Goal: Task Accomplishment & Management: Use online tool/utility

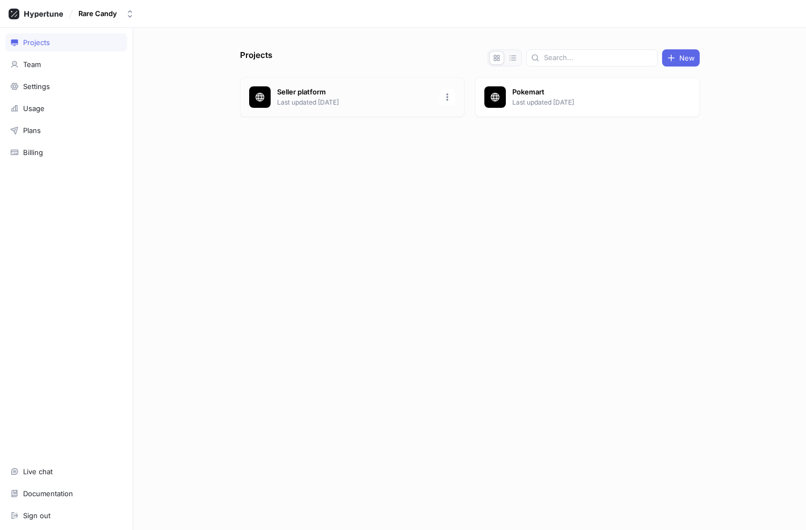
click at [329, 98] on p "Last updated [DATE]" at bounding box center [355, 103] width 156 height 10
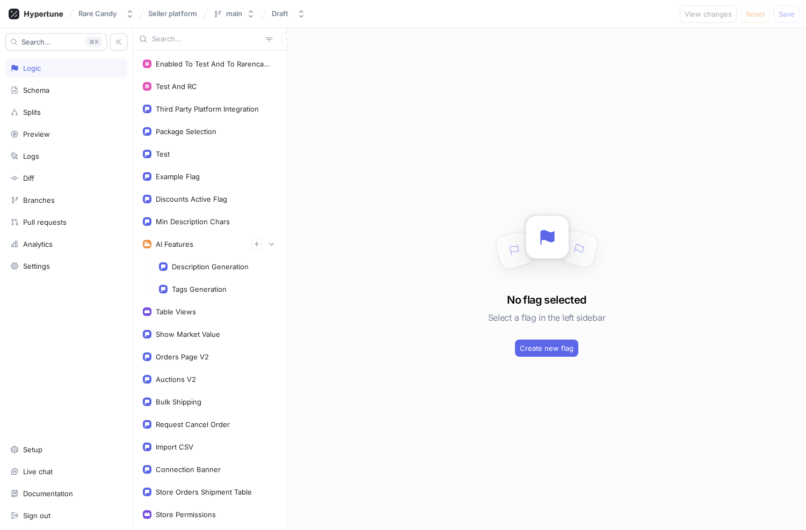
click at [194, 43] on input "text" at bounding box center [206, 39] width 109 height 11
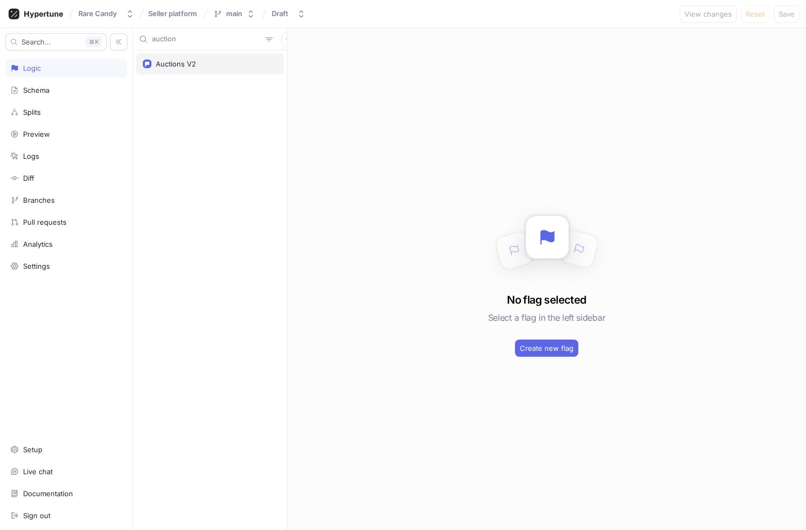
type input "auction"
click at [185, 66] on div "Auctions V2" at bounding box center [176, 64] width 40 height 9
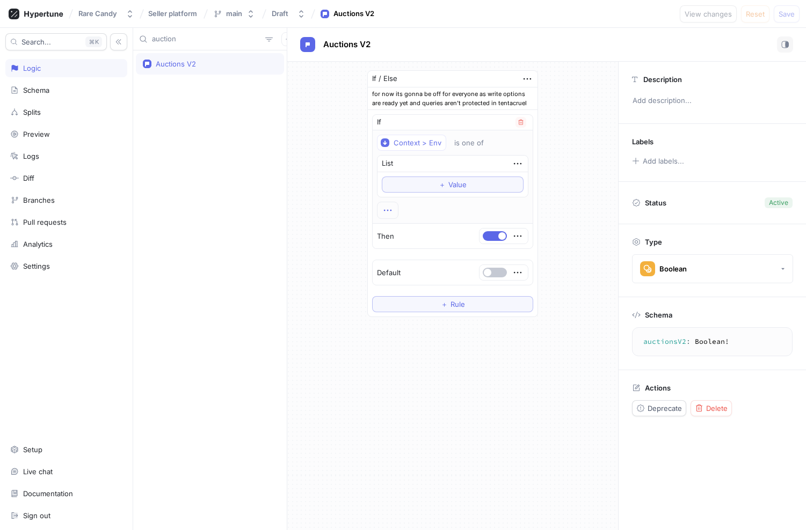
click at [392, 209] on icon "button" at bounding box center [388, 211] width 12 height 12
click at [345, 218] on div "If / Else for now its gonna be off for everyone as write options are ready yet …" at bounding box center [452, 194] width 331 height 264
click at [200, 40] on input "auction" at bounding box center [206, 39] width 109 height 11
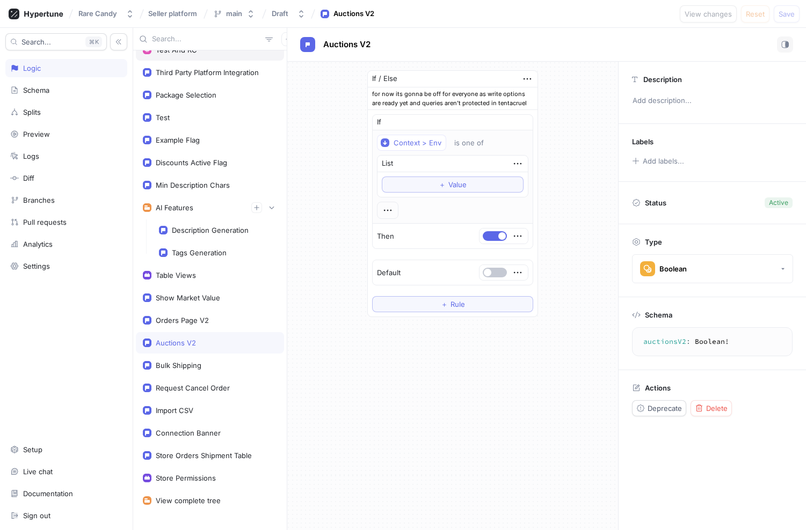
scroll to position [52, 0]
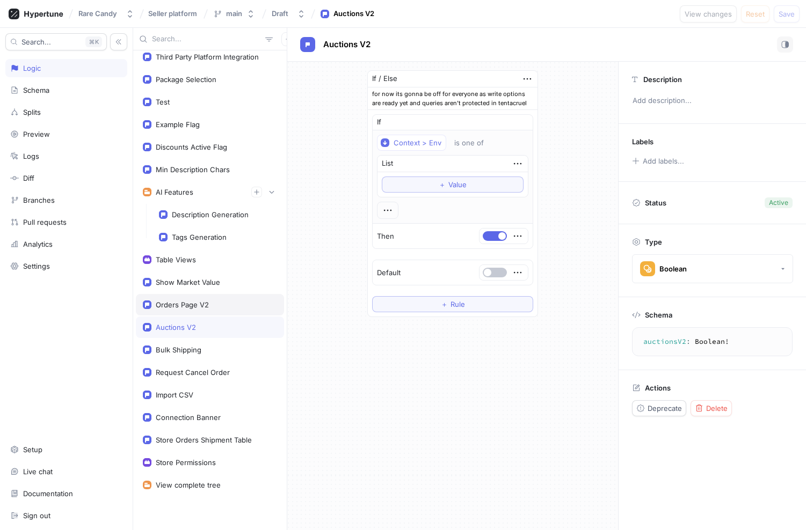
click at [181, 304] on div "Orders Page V2" at bounding box center [182, 305] width 53 height 9
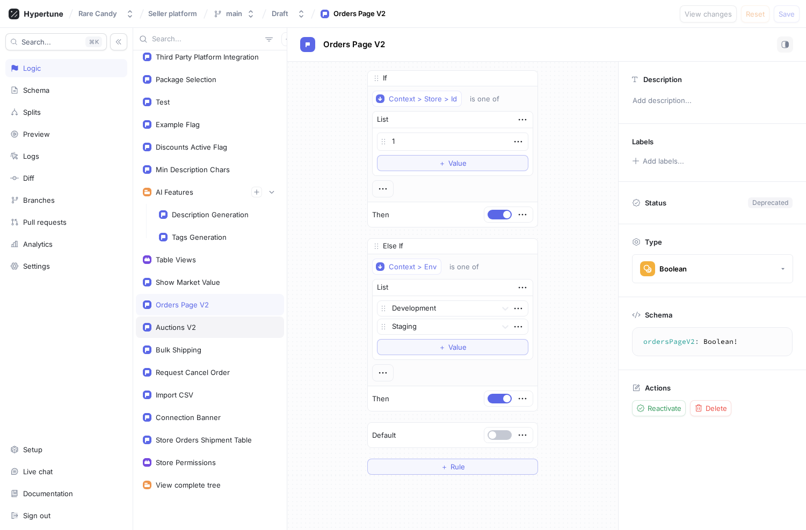
click at [169, 322] on div "Auctions V2" at bounding box center [210, 327] width 148 height 21
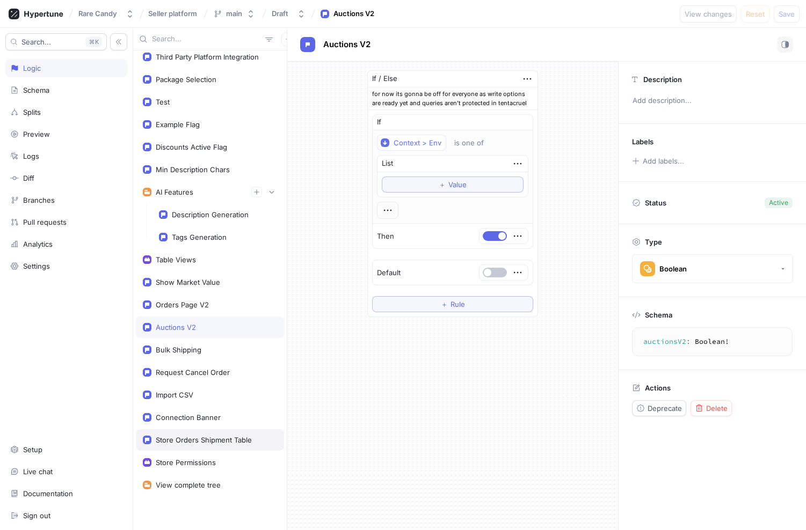
click at [192, 444] on div "Store Orders Shipment Table" at bounding box center [204, 440] width 96 height 9
type textarea "storeOrdersShipmentTable: Boolean!"
type textarea "x"
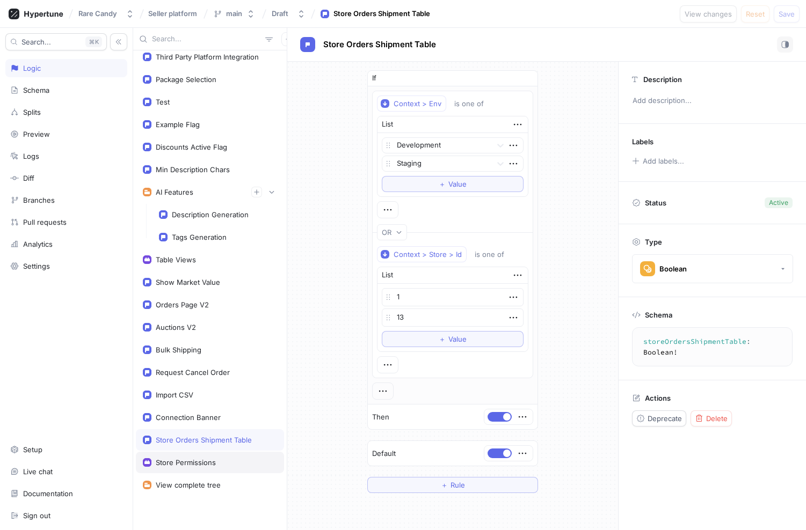
click at [187, 463] on div "Store Permissions" at bounding box center [186, 463] width 60 height 9
type textarea "storePermissions: StorePermissions!"
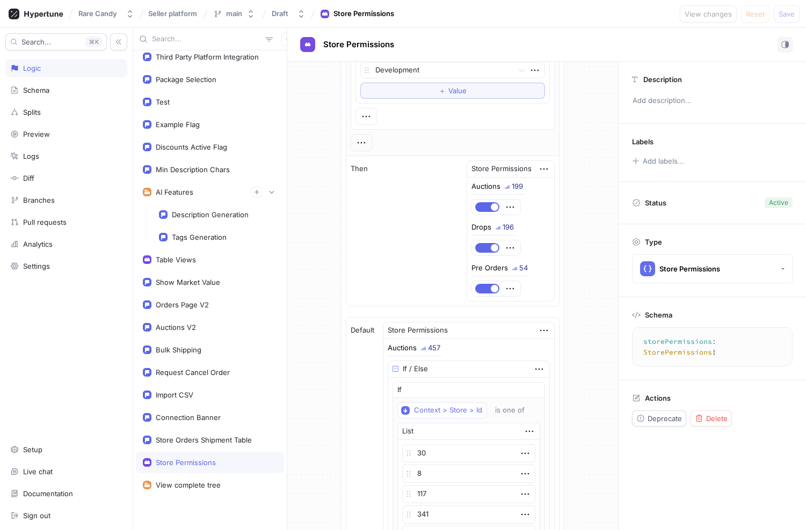
scroll to position [316, 0]
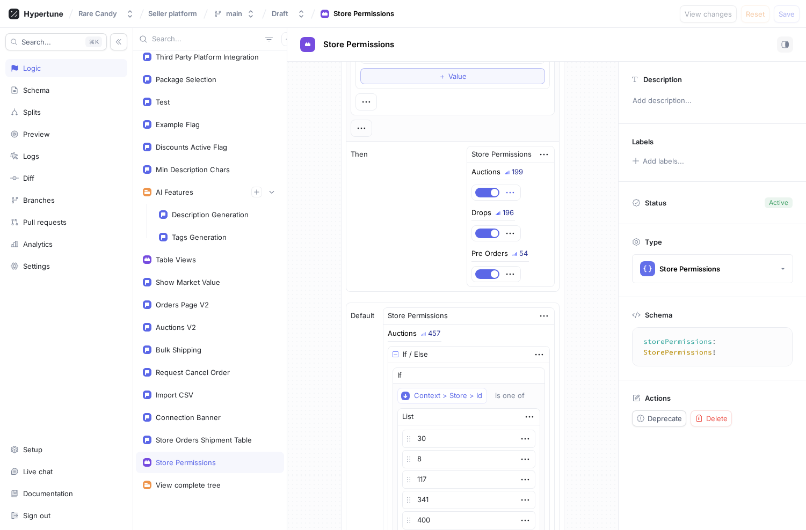
click at [511, 194] on icon "button" at bounding box center [510, 193] width 12 height 12
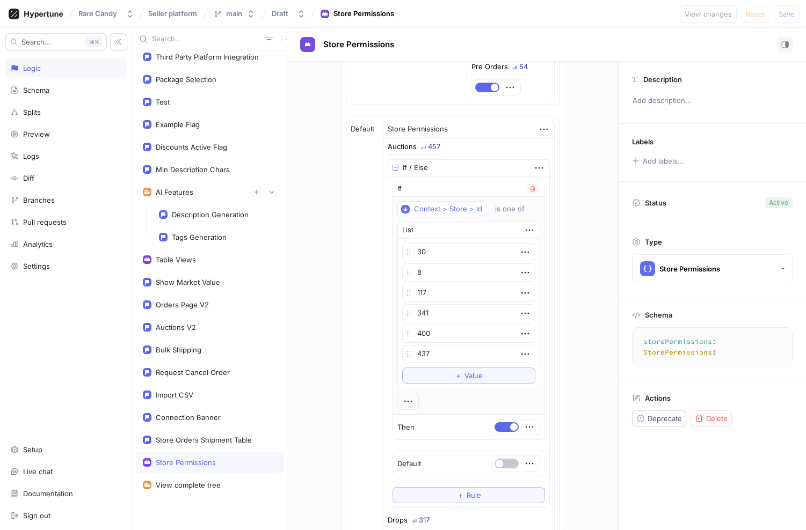
scroll to position [528, 0]
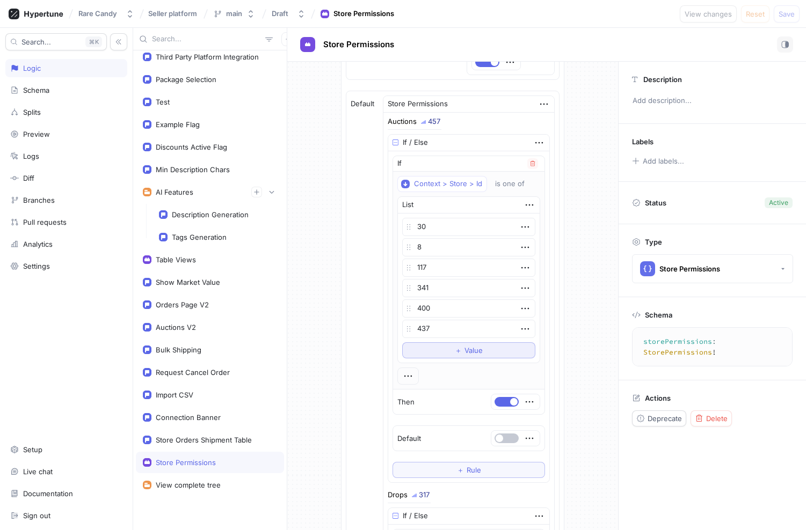
click at [460, 347] on span "＋" at bounding box center [458, 350] width 7 height 6
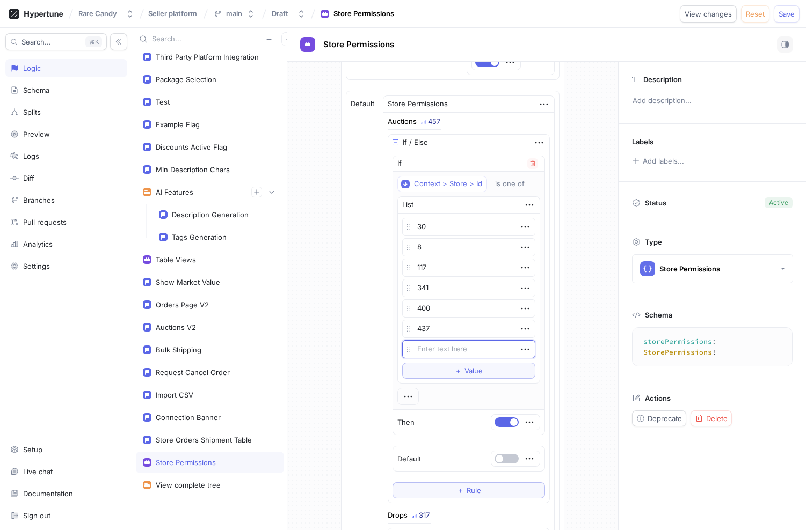
type textarea "x"
type textarea "445"
type textarea "x"
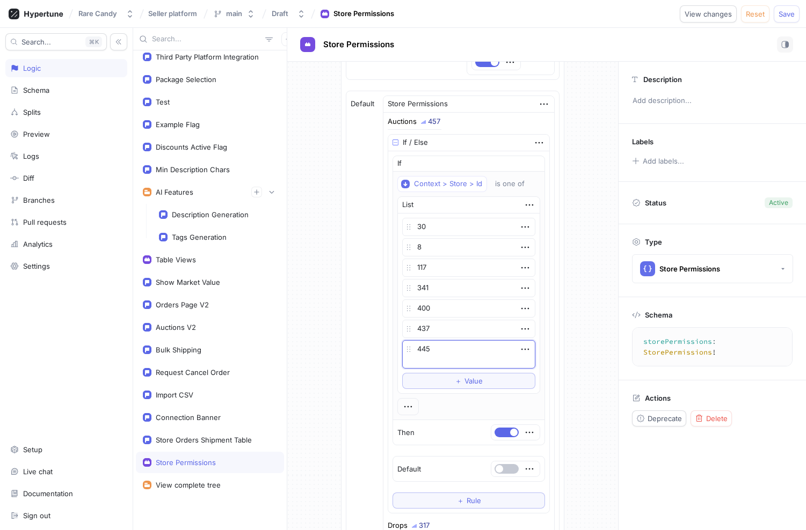
type textarea "445"
type textarea "x"
type textarea "445"
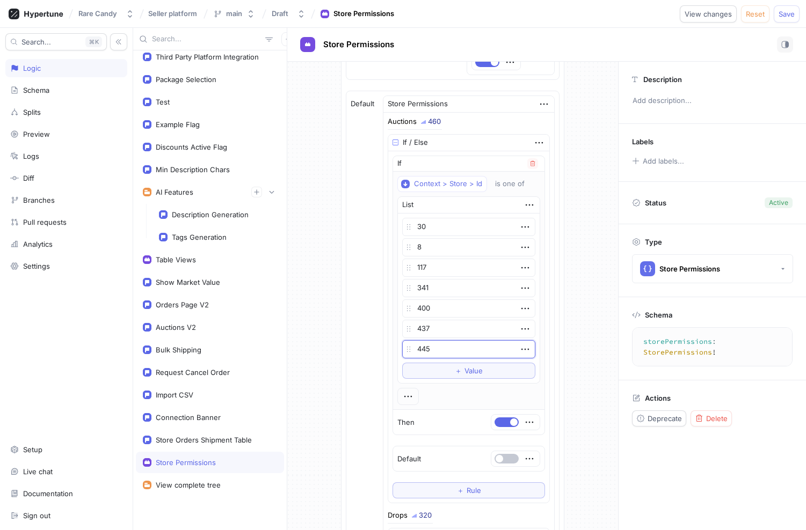
click at [439, 347] on textarea "445" at bounding box center [468, 349] width 133 height 18
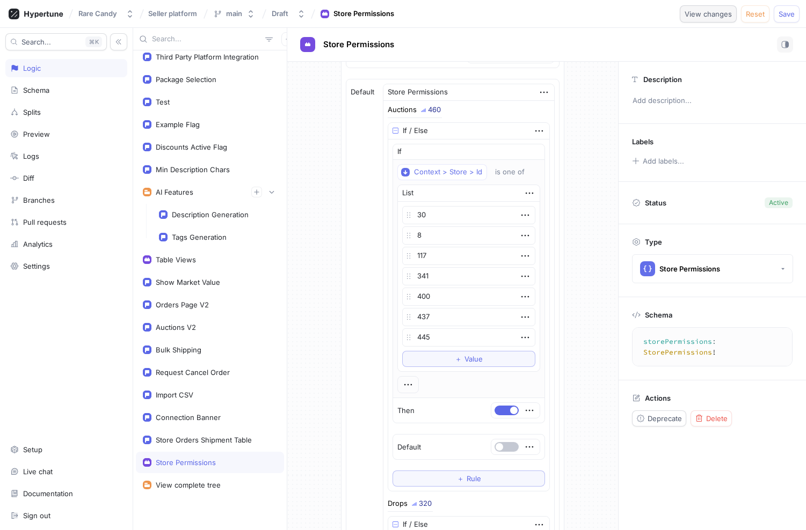
click at [718, 17] on span "View changes" at bounding box center [708, 14] width 47 height 6
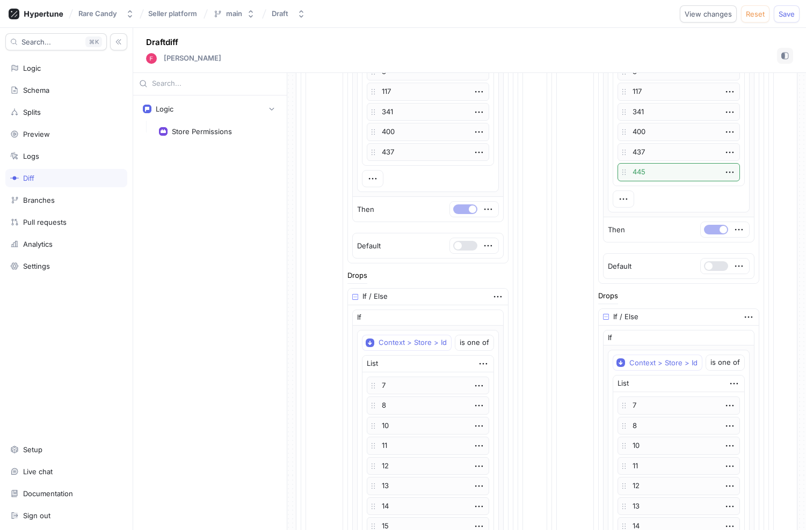
scroll to position [656, 0]
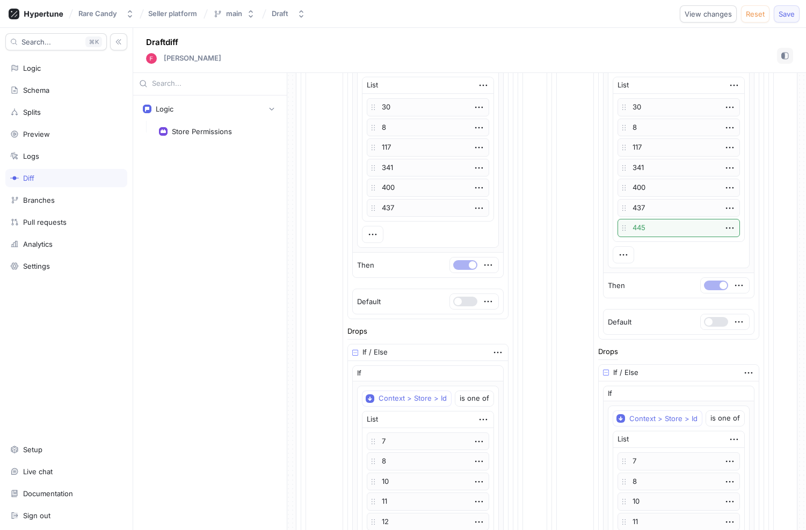
click at [780, 14] on span "Save" at bounding box center [787, 14] width 16 height 6
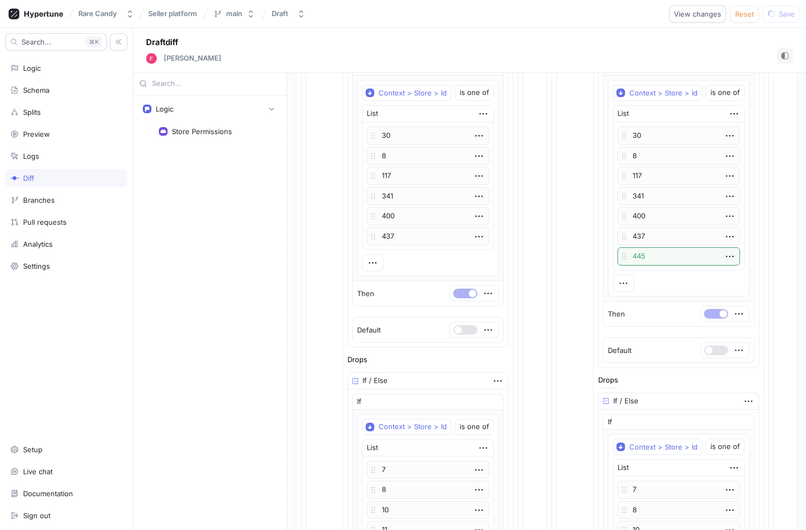
scroll to position [0, 0]
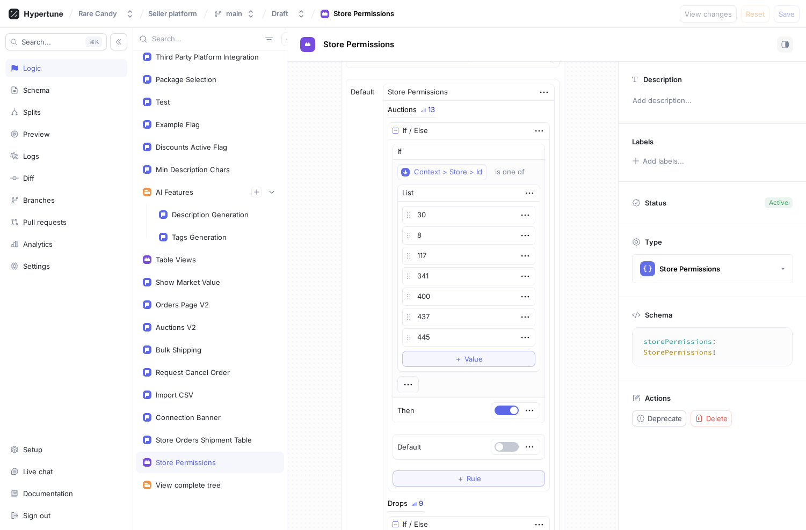
type textarea "x"
